Goal: Transaction & Acquisition: Purchase product/service

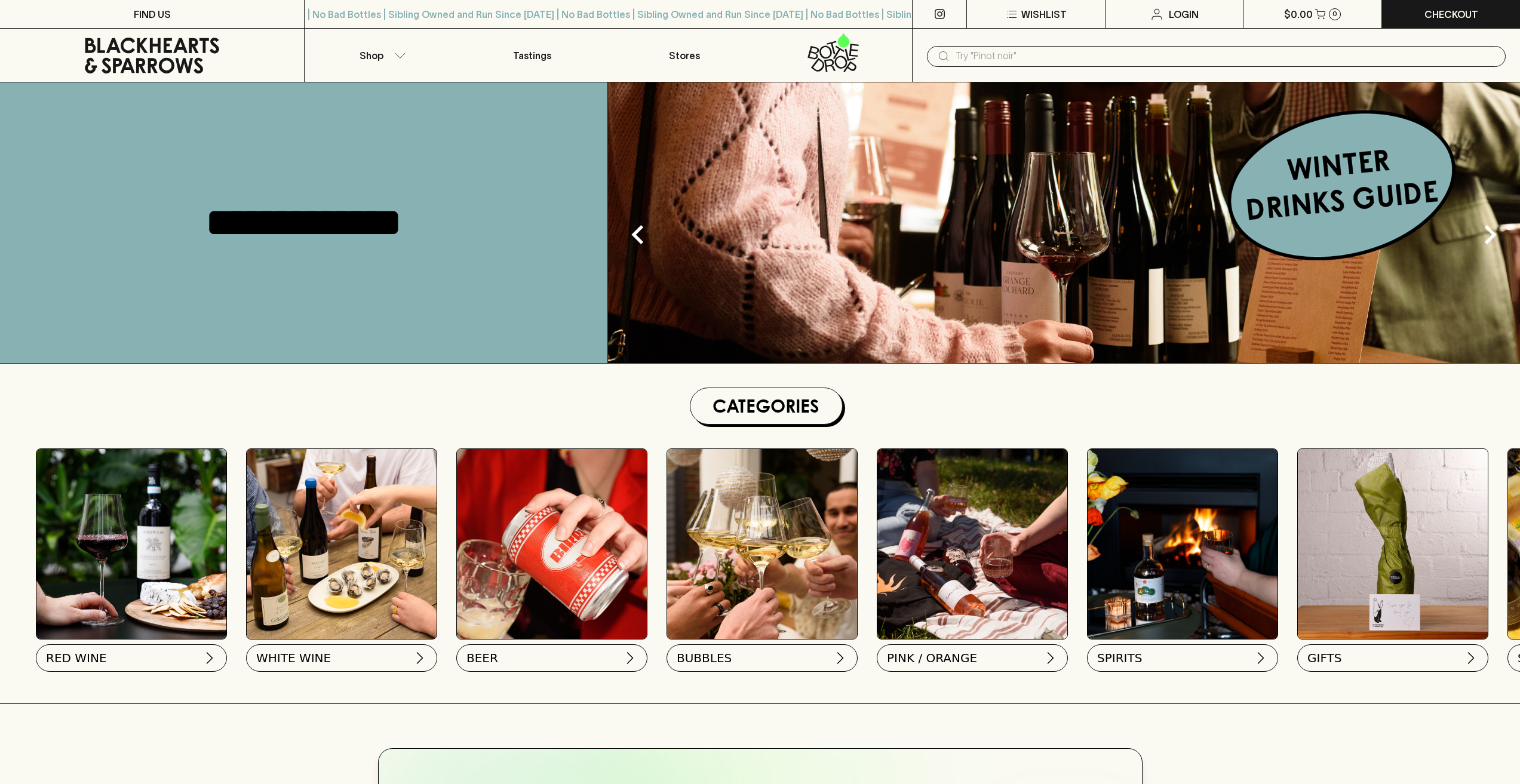
click at [1054, 58] on input "text" at bounding box center [1226, 56] width 541 height 19
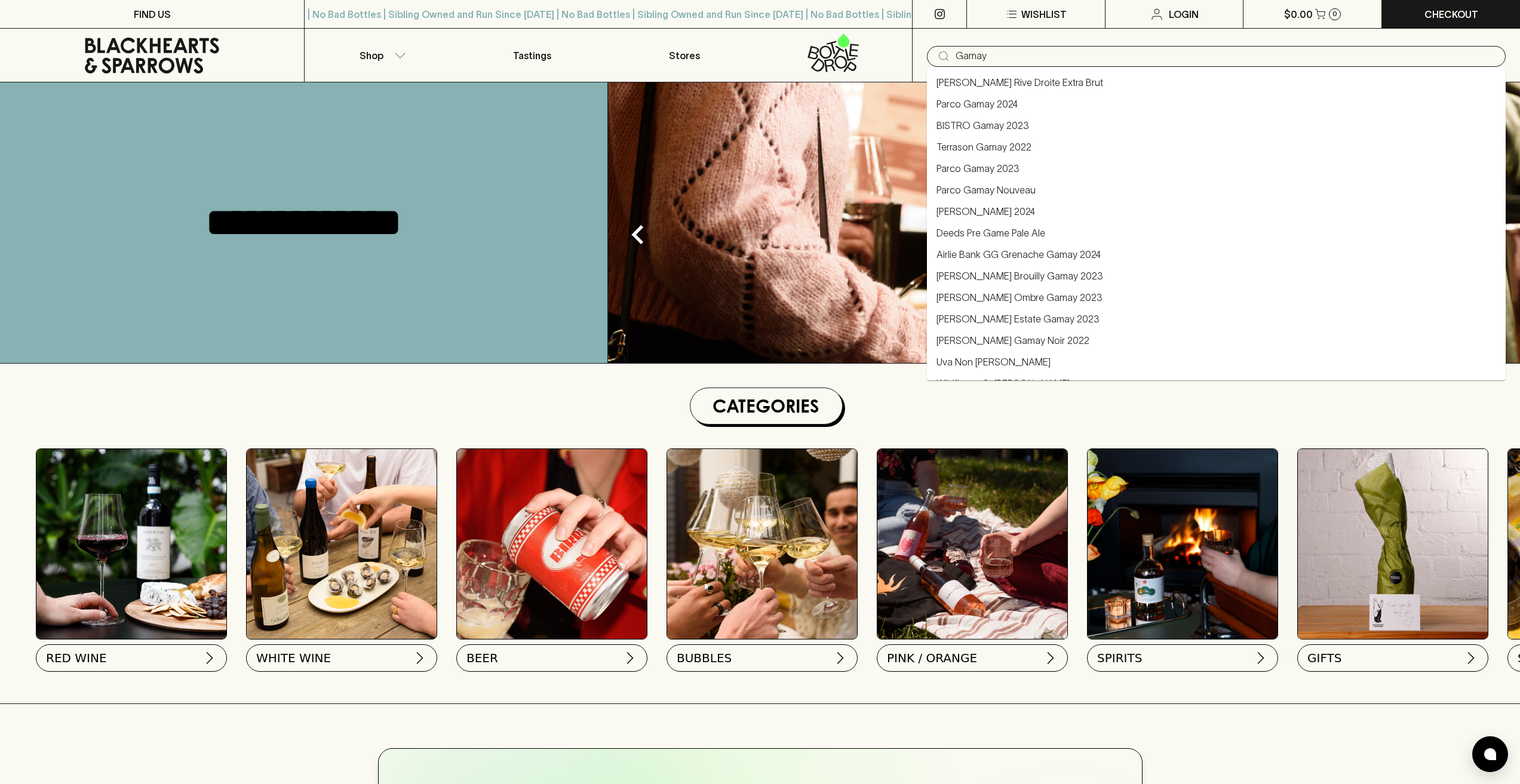
type input "Gamay"
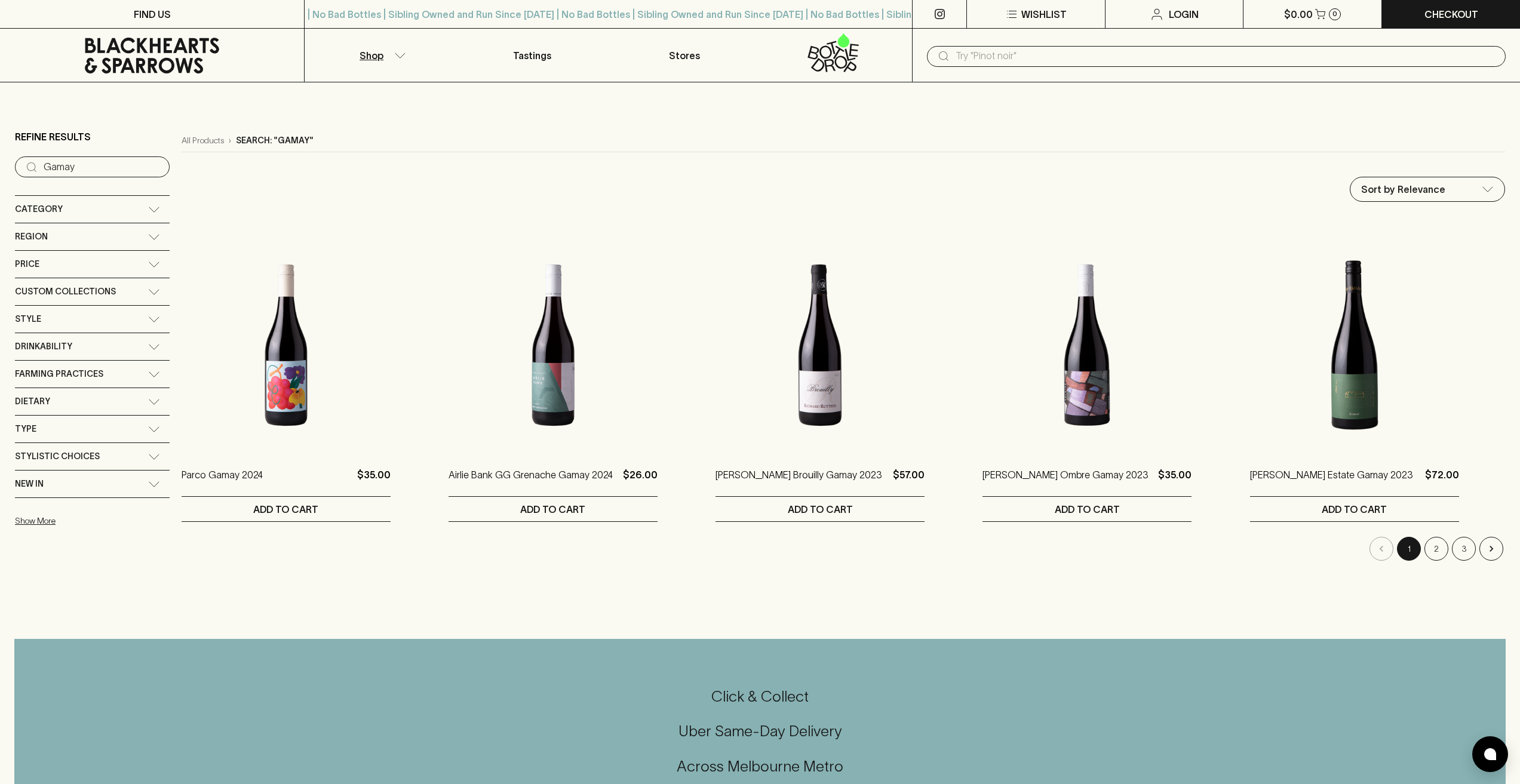
scroll to position [60, 0]
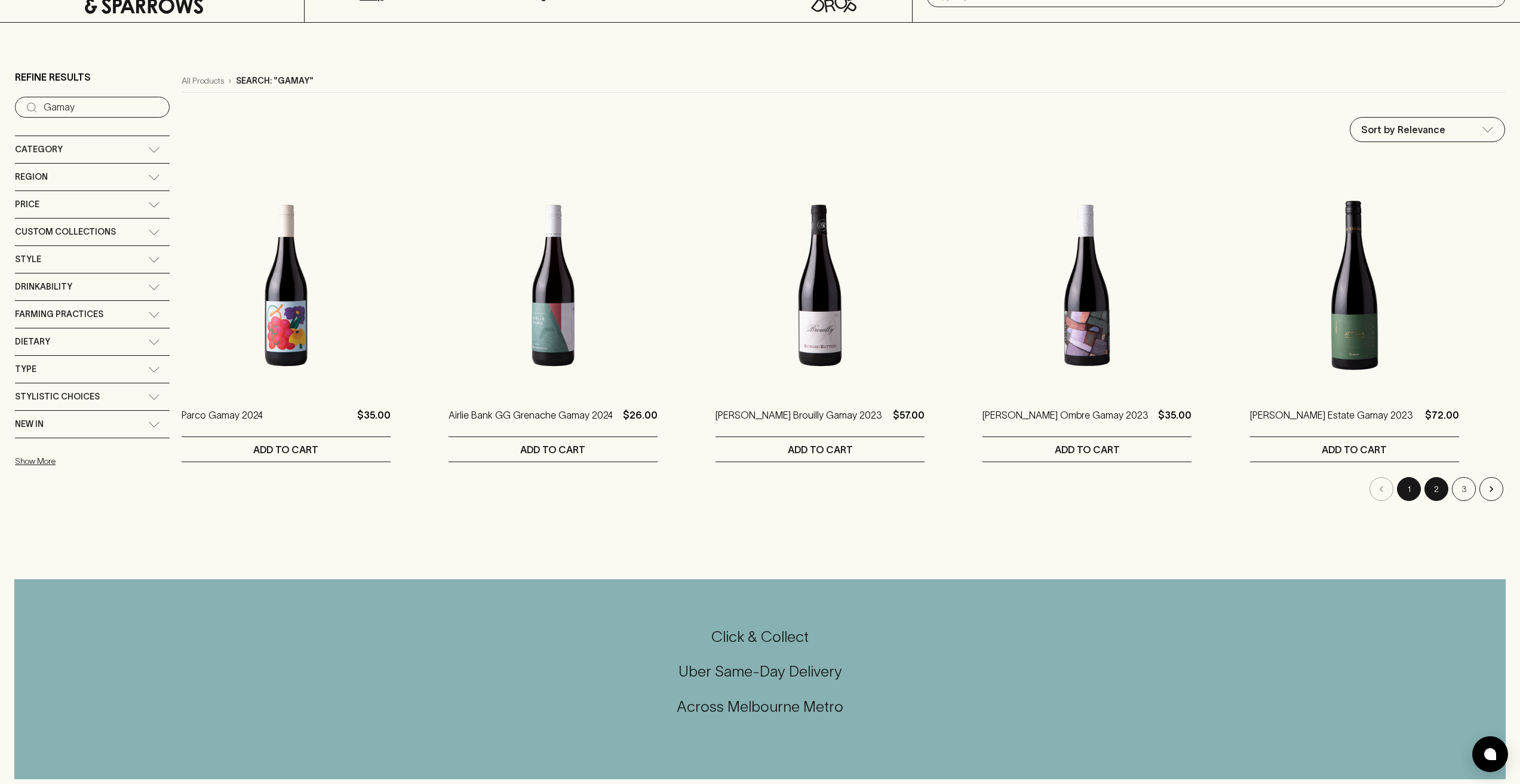
click at [1442, 487] on button "2" at bounding box center [1436, 489] width 24 height 24
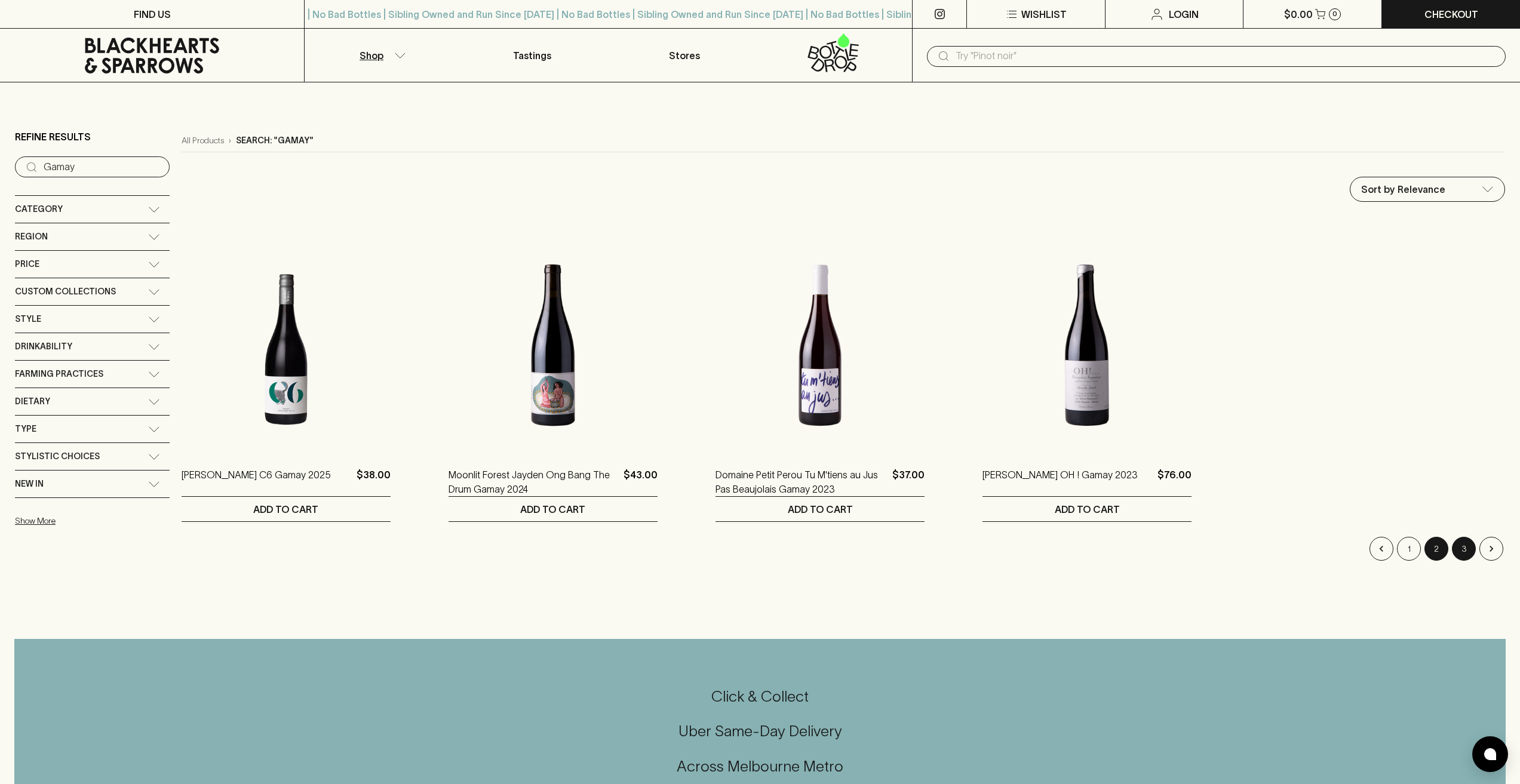
click at [1470, 540] on button "3" at bounding box center [1464, 548] width 24 height 24
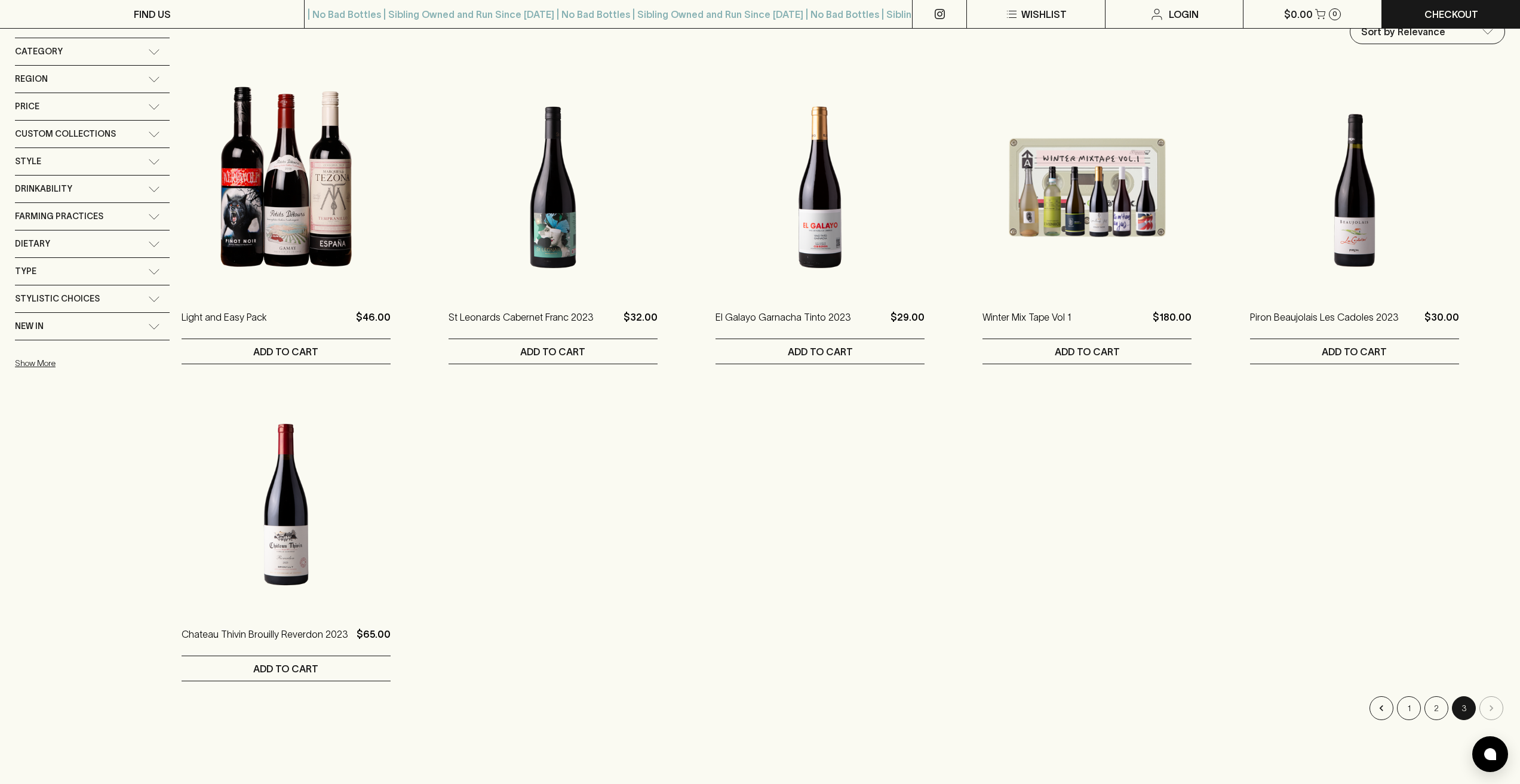
scroll to position [179, 0]
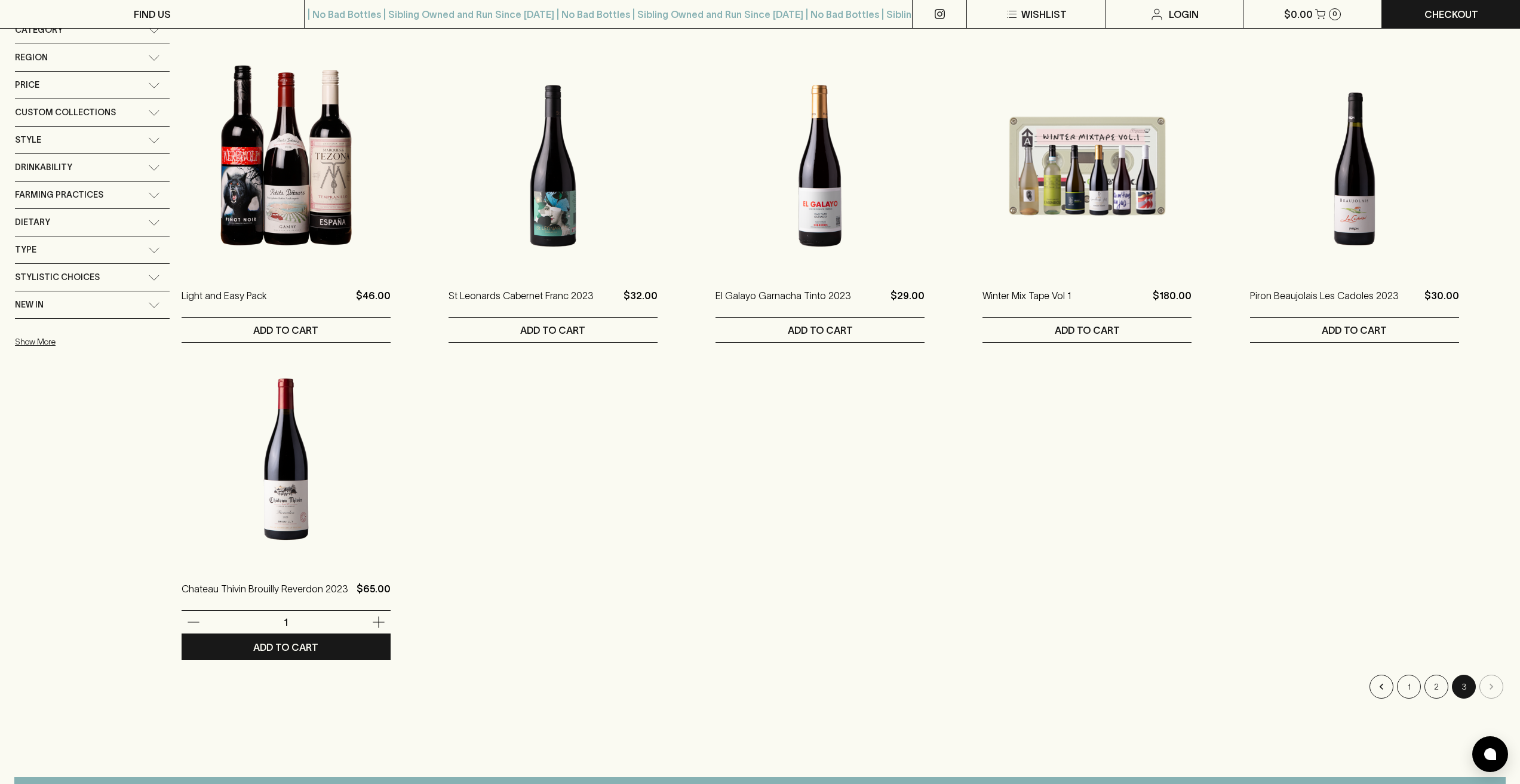
click at [319, 490] on img at bounding box center [286, 459] width 209 height 209
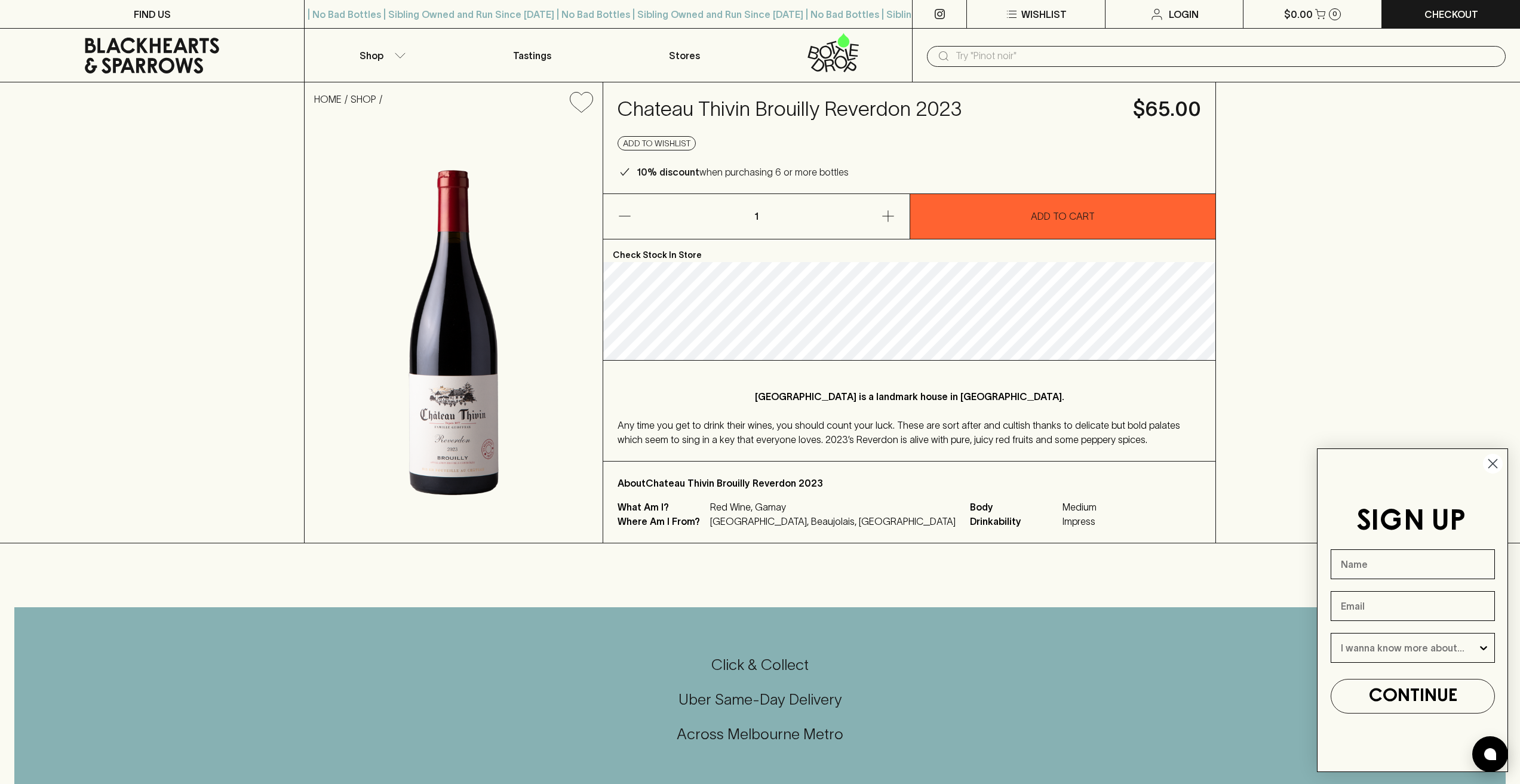
click at [474, 440] on img at bounding box center [454, 332] width 298 height 420
click at [466, 452] on img at bounding box center [454, 332] width 298 height 420
